Goal: Navigation & Orientation: Find specific page/section

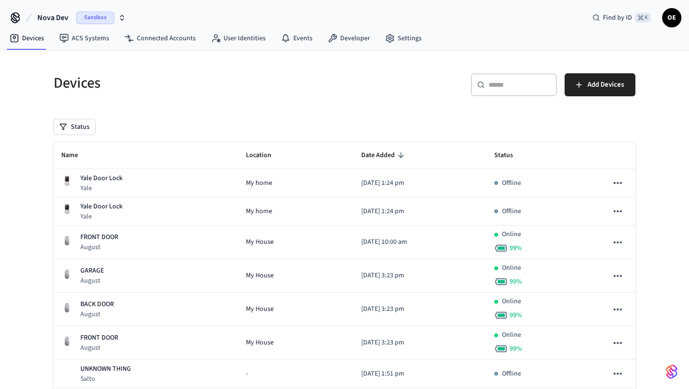
click at [56, 18] on span "Nova Dev" at bounding box center [52, 17] width 31 height 11
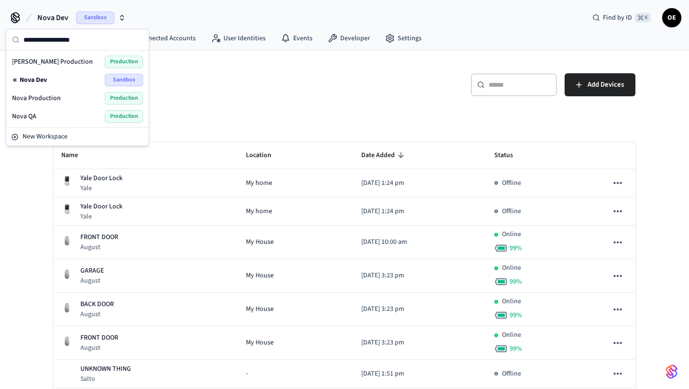
click at [59, 98] on div "Nova Production Production" at bounding box center [77, 98] width 131 height 12
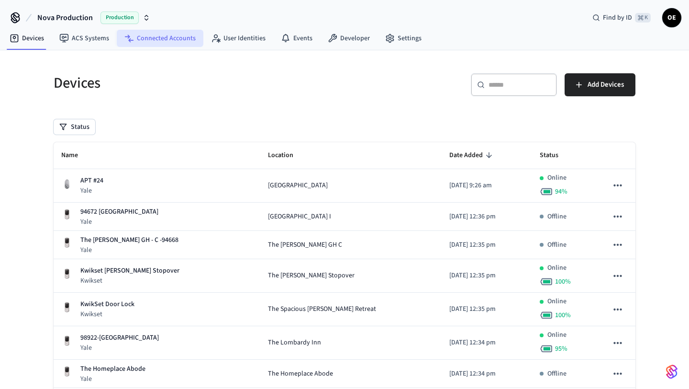
click at [160, 41] on link "Connected Accounts" at bounding box center [160, 38] width 87 height 17
